Goal: Task Accomplishment & Management: Use online tool/utility

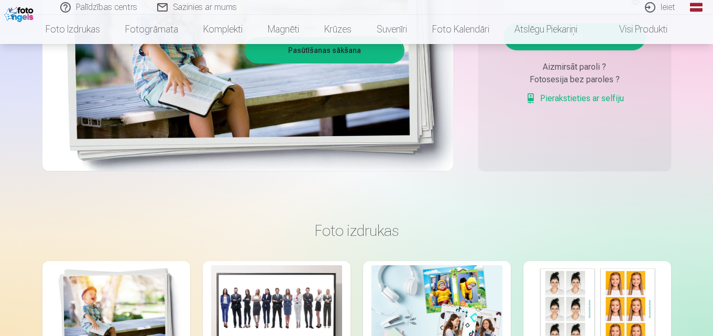
scroll to position [314, 0]
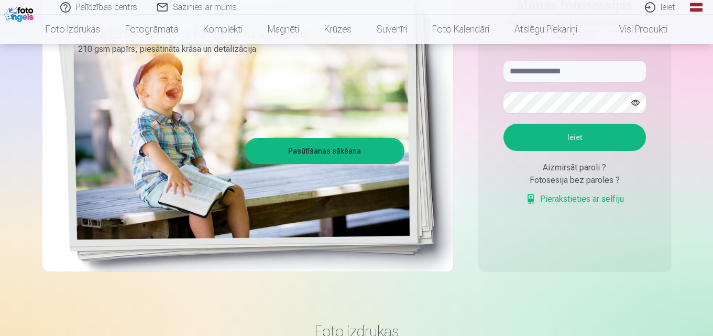
scroll to position [105, 0]
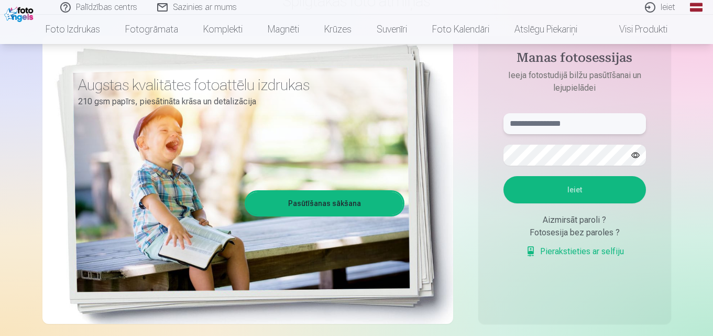
click at [515, 124] on input "text" at bounding box center [574, 123] width 142 height 21
type input "**********"
click at [574, 191] on button "Ieiet" at bounding box center [574, 189] width 142 height 27
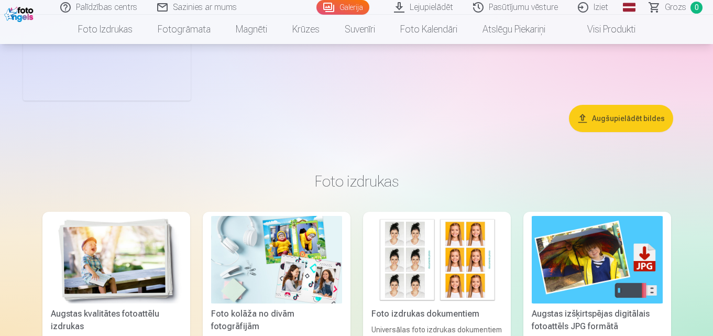
scroll to position [592, 0]
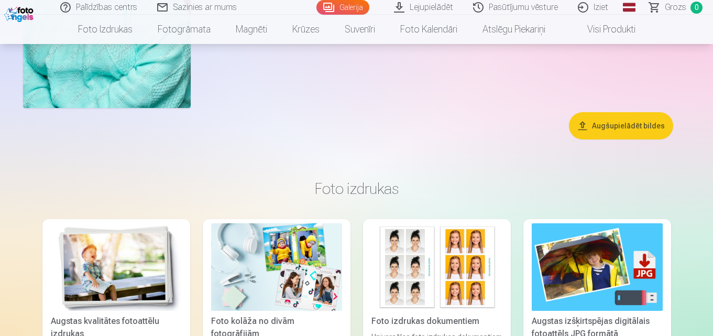
click at [631, 123] on button "Augšupielādēt bildes" at bounding box center [621, 125] width 104 height 27
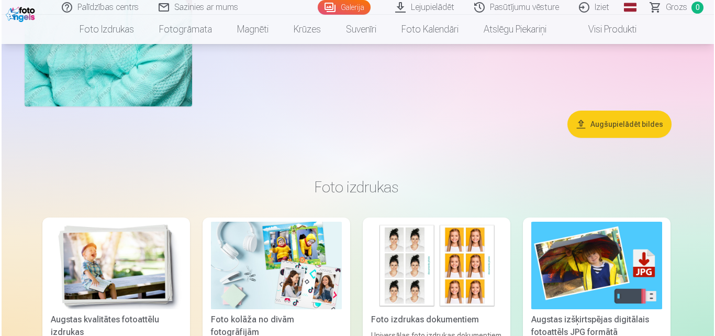
scroll to position [593, 0]
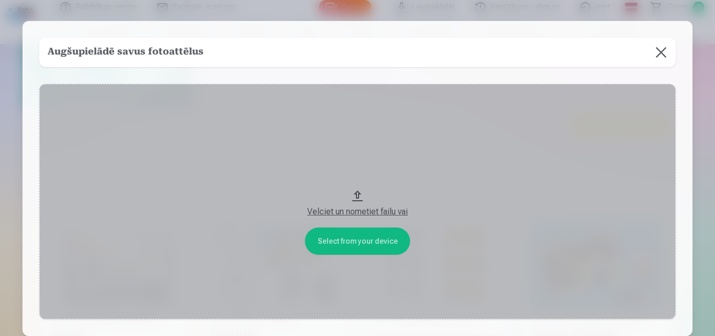
drag, startPoint x: 355, startPoint y: 193, endPoint x: 360, endPoint y: 159, distance: 33.8
click at [360, 159] on button "Velciet un nometiet failu vai" at bounding box center [357, 201] width 637 height 235
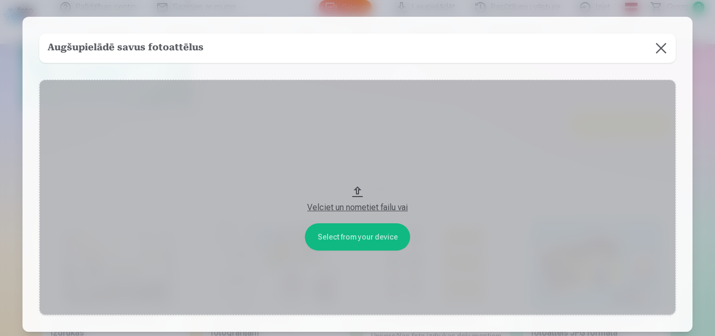
scroll to position [0, 0]
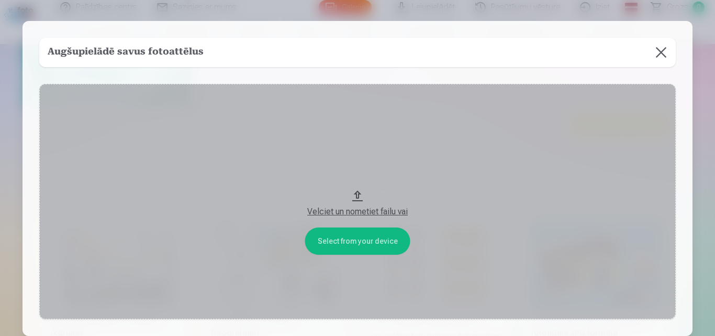
drag, startPoint x: 357, startPoint y: 195, endPoint x: 357, endPoint y: 23, distance: 171.7
click at [357, 18] on div "​ Augšupielādē savus fotoattēlus Select from your device Velciet un nometiet fa…" at bounding box center [357, 209] width 715 height 419
click at [357, 194] on button "Velciet un nometiet failu vai" at bounding box center [357, 201] width 637 height 235
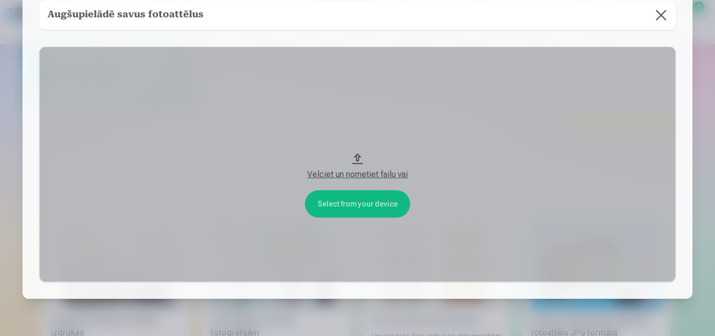
scroll to position [52, 0]
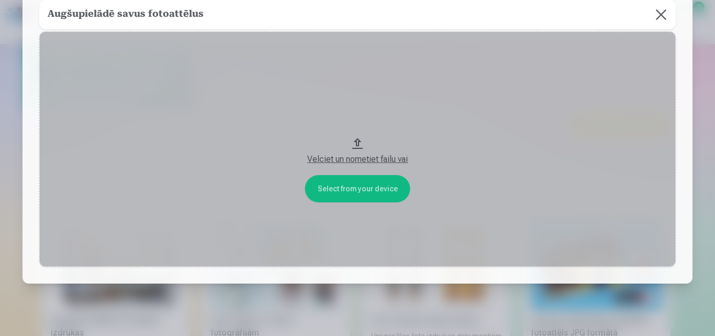
click at [351, 186] on button "Velciet un nometiet failu vai" at bounding box center [357, 148] width 637 height 235
drag, startPoint x: 355, startPoint y: 142, endPoint x: 353, endPoint y: 254, distance: 112.0
click at [353, 254] on button "Velciet un nometiet failu vai" at bounding box center [357, 148] width 637 height 235
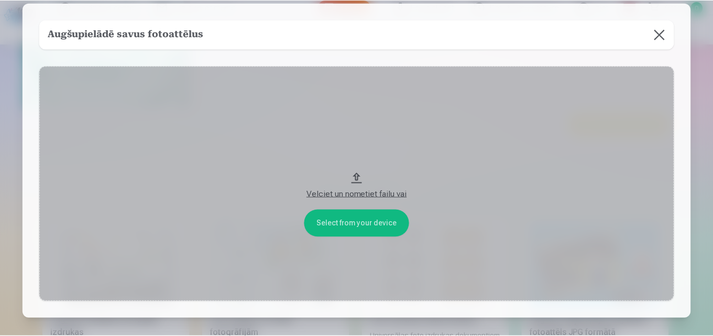
scroll to position [0, 0]
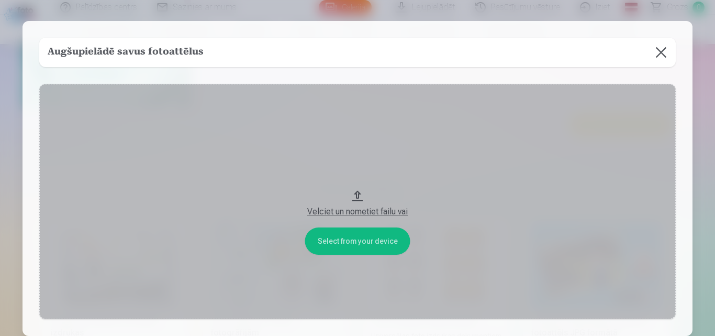
click at [660, 53] on button at bounding box center [661, 52] width 29 height 29
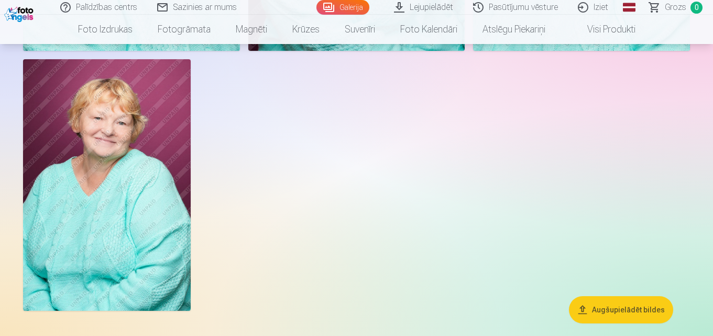
scroll to position [384, 0]
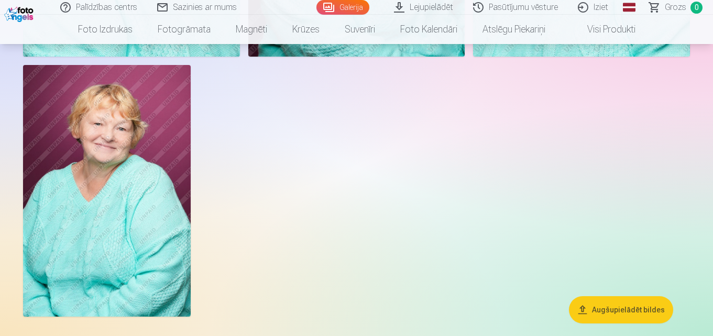
click at [357, 6] on link "Galerija" at bounding box center [342, 7] width 53 height 15
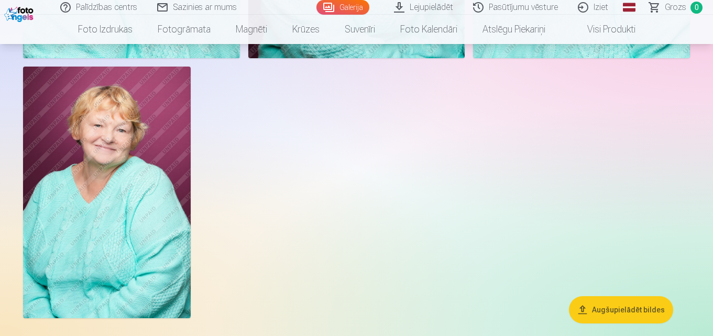
scroll to position [419, 0]
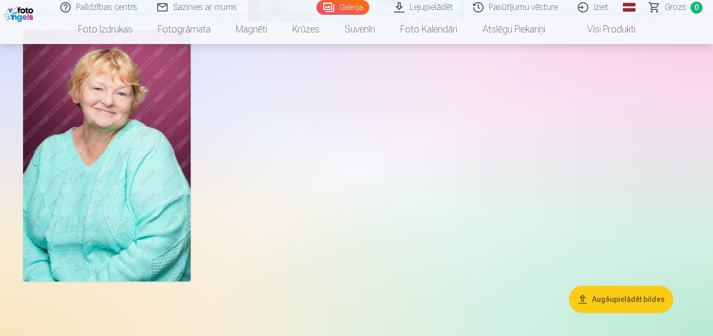
click at [524, 6] on link "Pasūtījumu vēsture" at bounding box center [515, 7] width 105 height 15
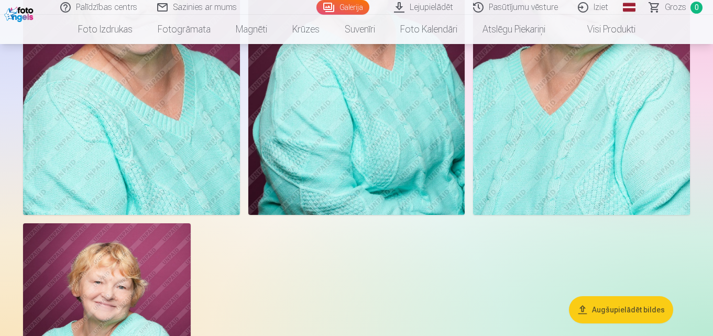
scroll to position [231, 0]
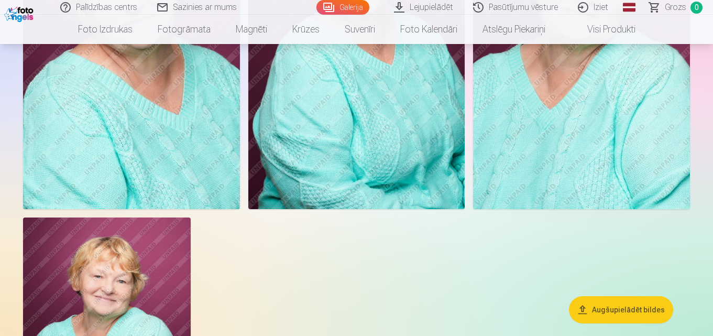
click at [585, 306] on button "Augšupielādēt bildes" at bounding box center [621, 309] width 104 height 27
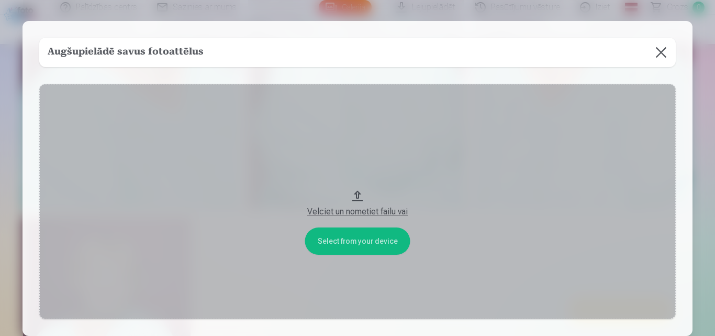
click at [660, 52] on button at bounding box center [661, 52] width 29 height 29
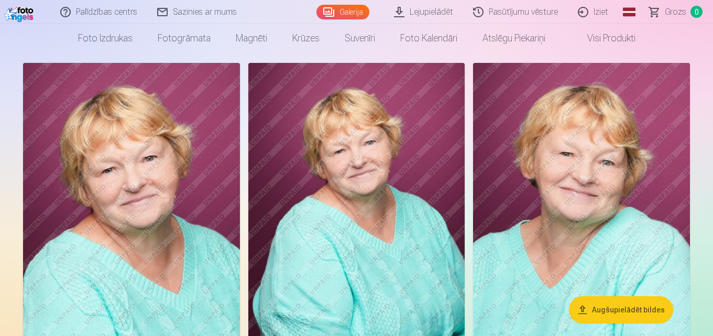
scroll to position [0, 0]
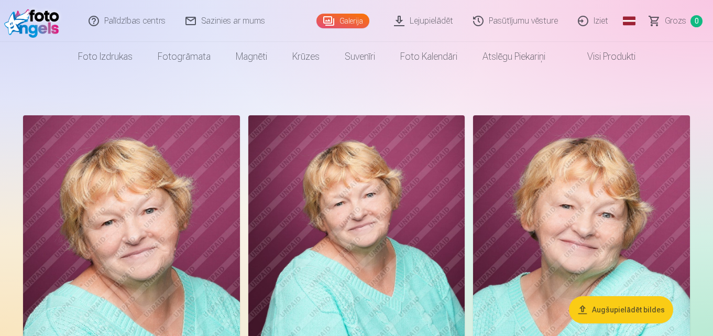
click at [603, 19] on link "Iziet" at bounding box center [593, 21] width 50 height 42
